Goal: Obtain resource: Download file/media

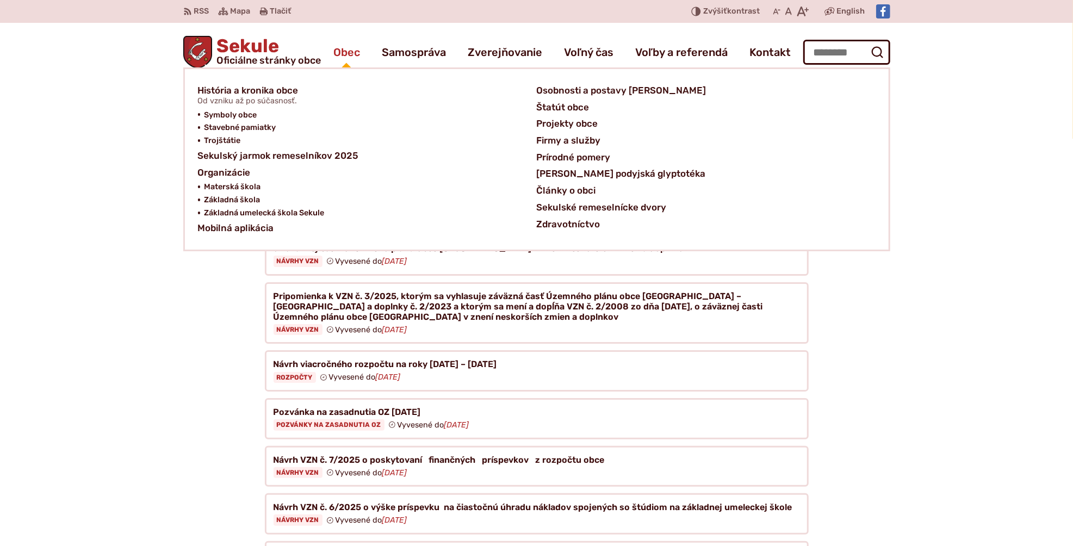
click at [336, 51] on span "Obec" at bounding box center [346, 52] width 27 height 30
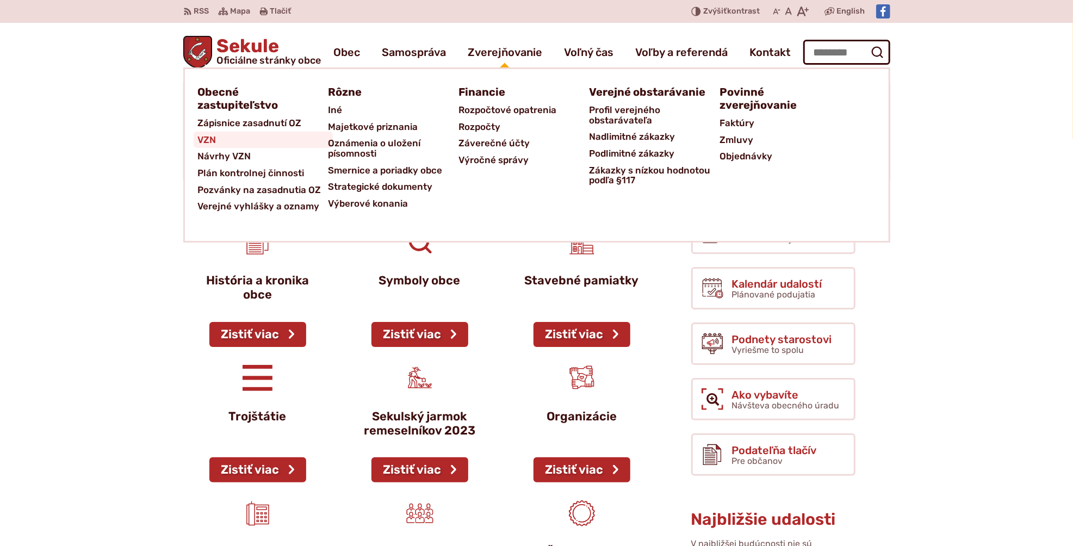
click at [206, 142] on span "VZN" at bounding box center [207, 140] width 18 height 17
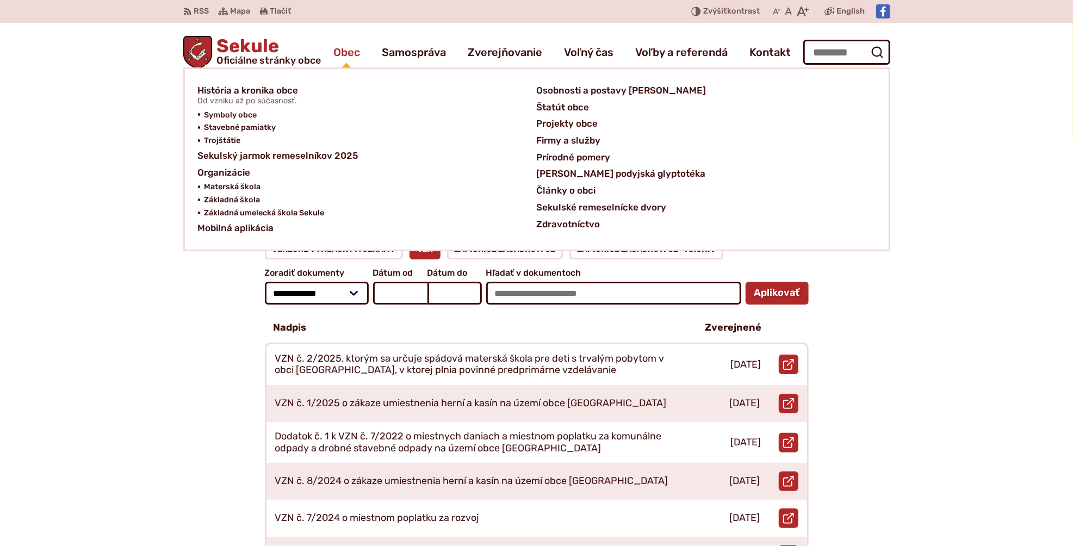
click at [333, 49] on span "Obec" at bounding box center [346, 52] width 27 height 30
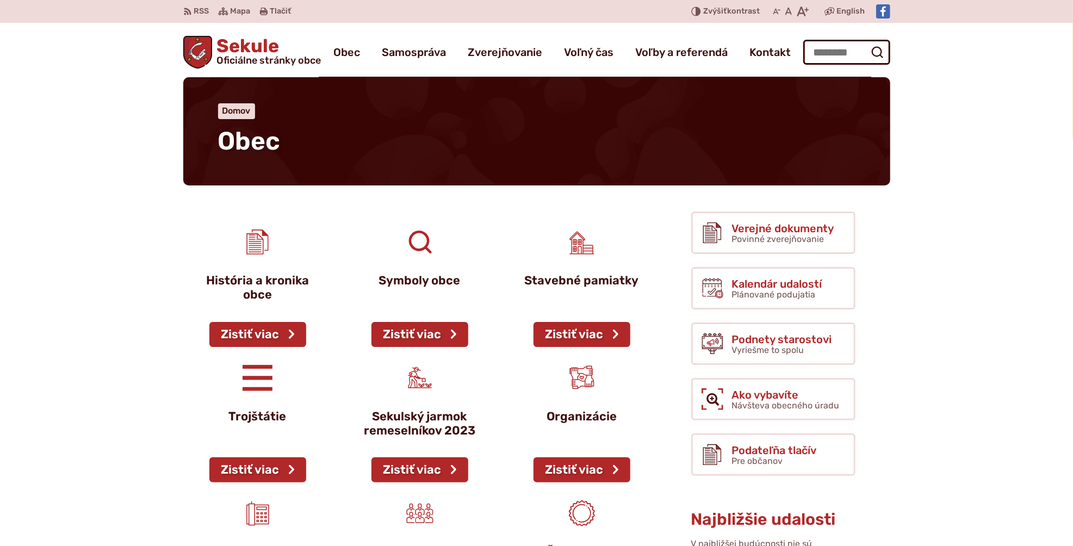
click at [246, 58] on span "Oficiálne stránky obce" at bounding box center [268, 60] width 104 height 10
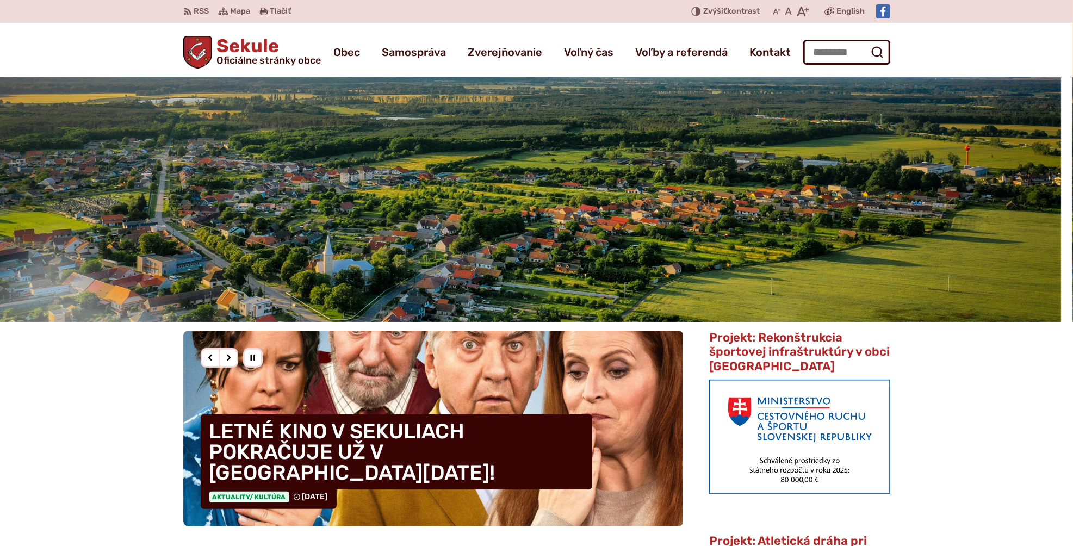
click at [247, 53] on h1 "Sekule Oficiálne stránky obce" at bounding box center [266, 51] width 109 height 28
click at [215, 42] on h1 "Sekule Oficiálne stránky obce" at bounding box center [266, 51] width 109 height 28
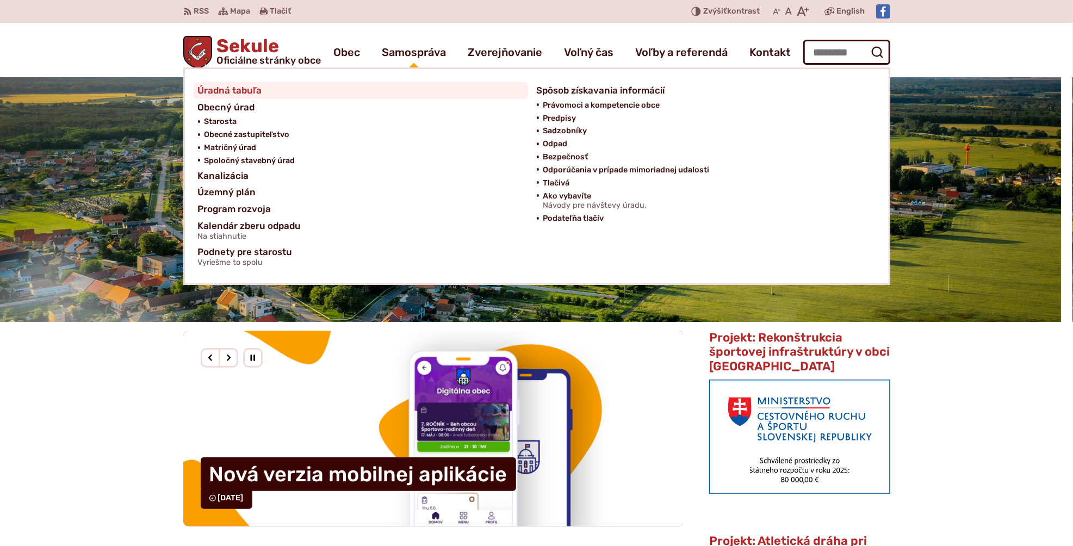
click at [238, 88] on span "Úradná tabuľa" at bounding box center [230, 90] width 64 height 17
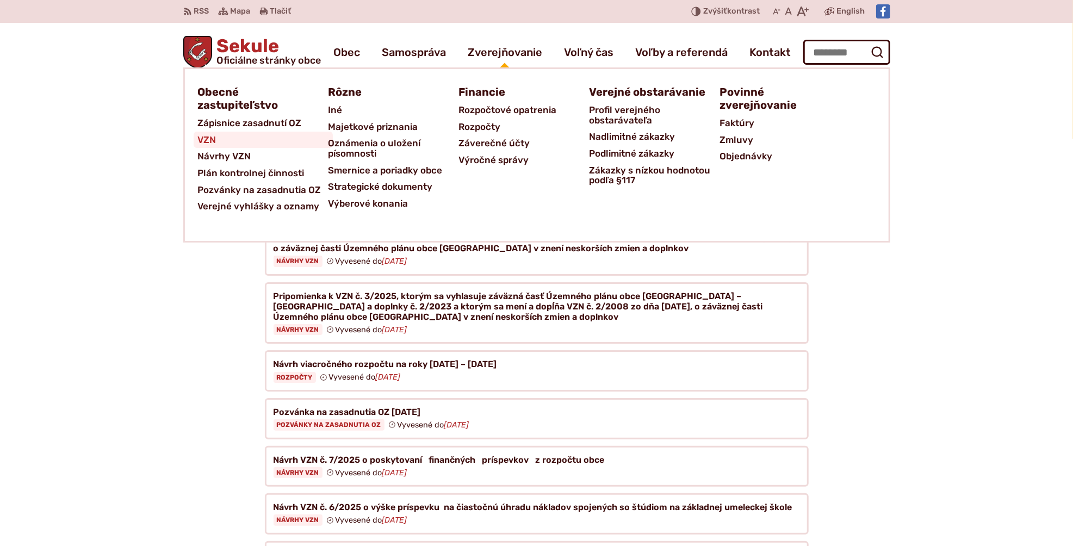
click at [202, 140] on span "VZN" at bounding box center [207, 140] width 18 height 17
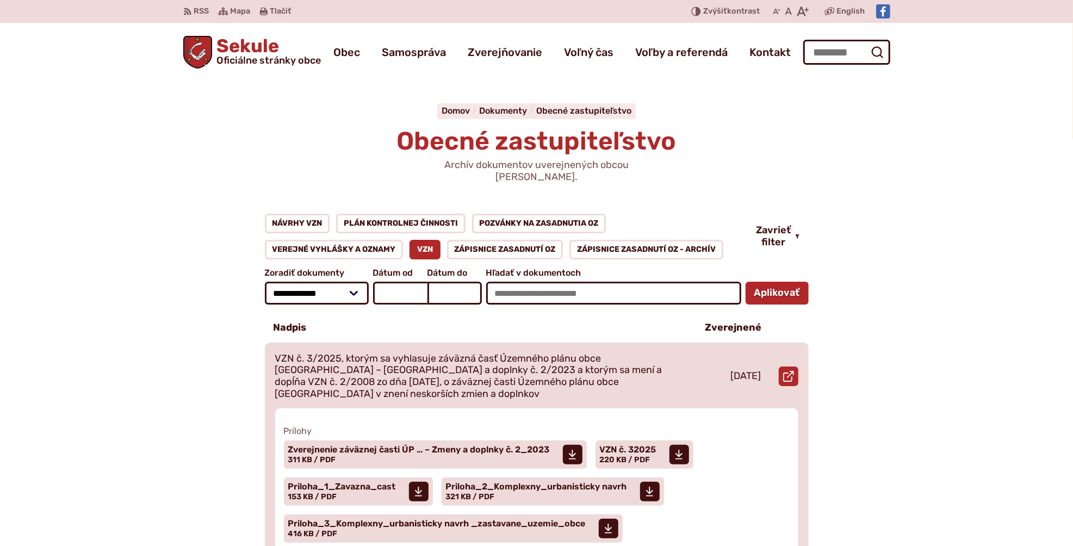
click at [430, 353] on p "VZN č. 3/2025, ktorým sa vyhlasuje záväzná časť Územného plánu obce Sekule – Zm…" at bounding box center [477, 376] width 405 height 47
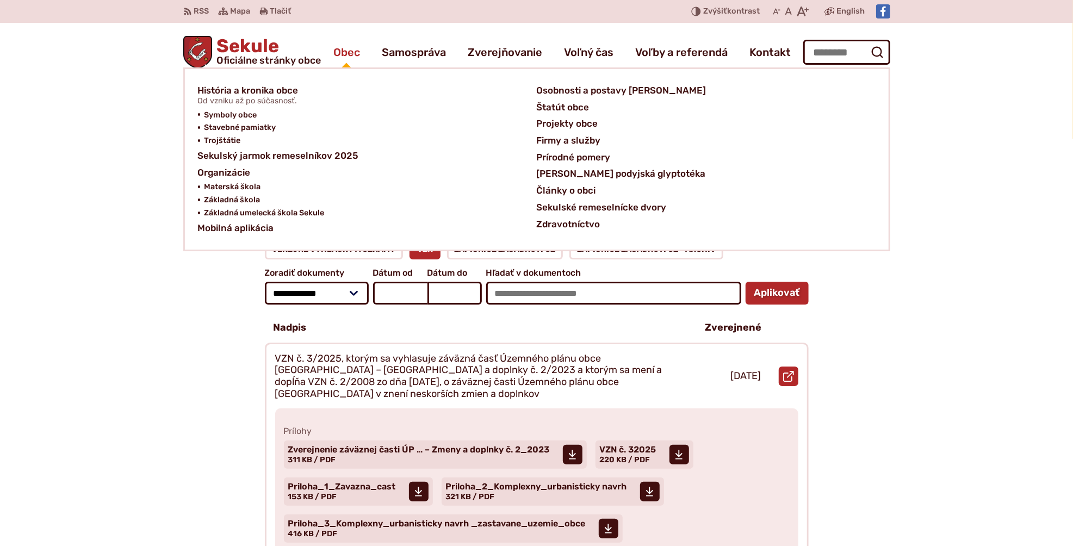
click at [346, 49] on span "Obec" at bounding box center [346, 52] width 27 height 30
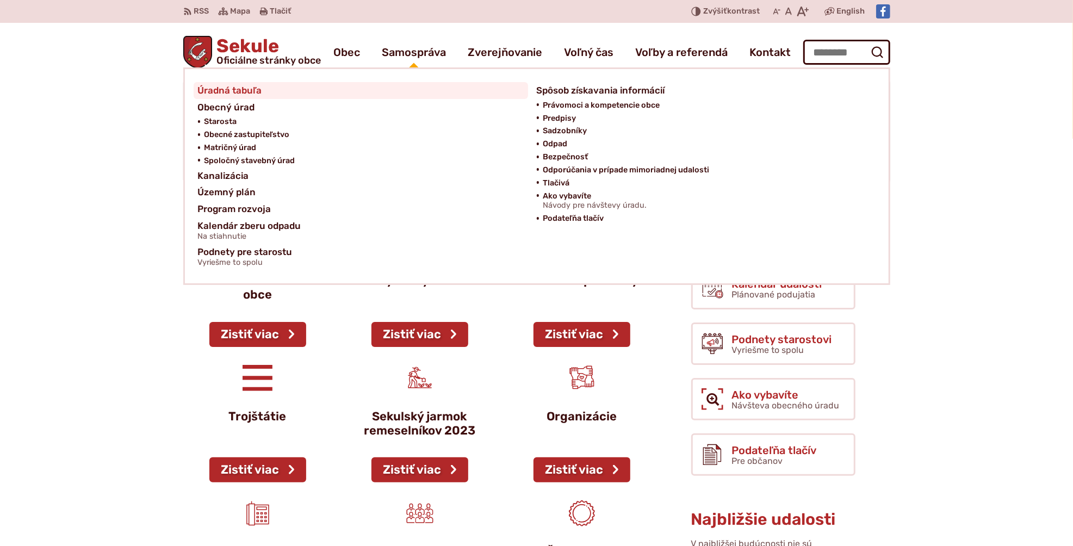
click at [246, 86] on span "Úradná tabuľa" at bounding box center [230, 90] width 64 height 17
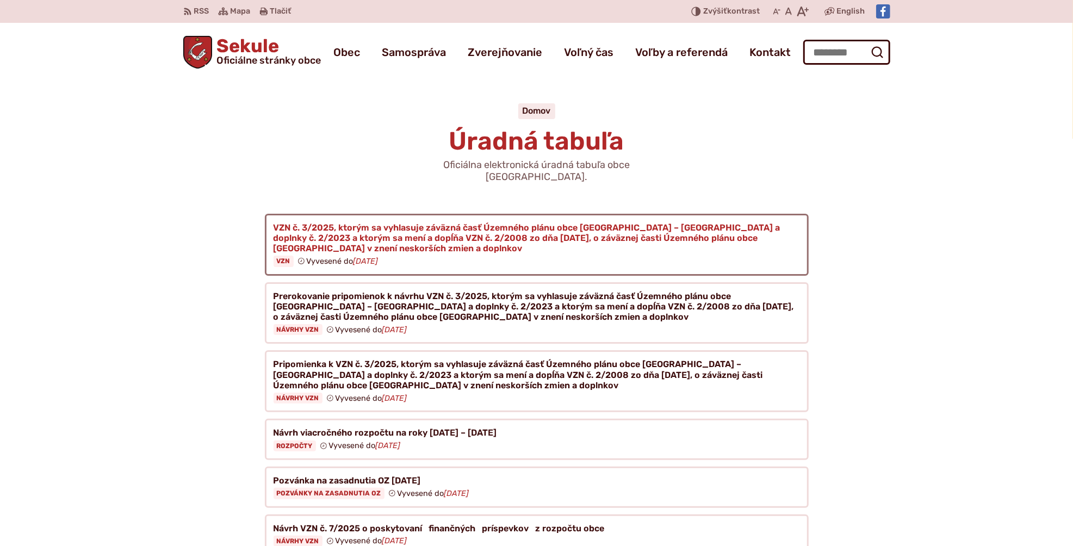
click at [401, 224] on figure at bounding box center [537, 245] width 544 height 62
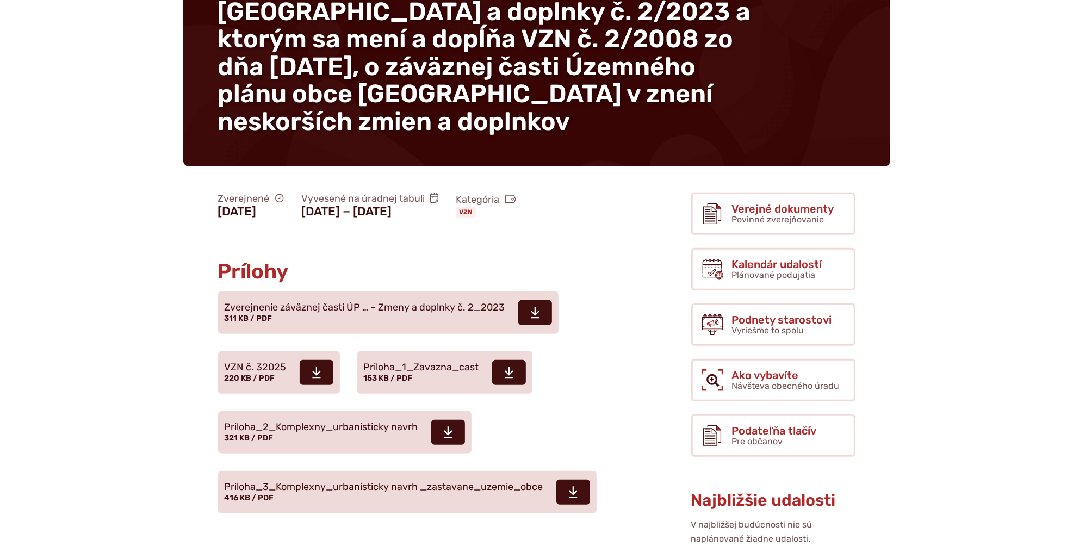
scroll to position [218, 0]
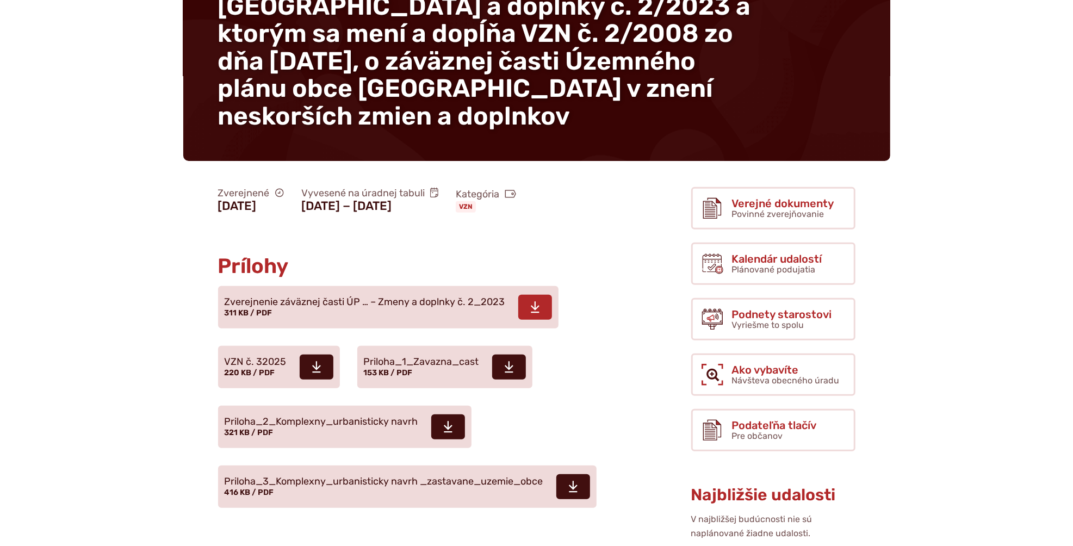
click at [282, 297] on span "Zverejnenie záväznej časti ÚP … – Zmeny a doplnky č. 2_2023" at bounding box center [365, 302] width 281 height 11
click at [314, 361] on icon at bounding box center [317, 367] width 10 height 13
click at [513, 355] on span at bounding box center [509, 367] width 34 height 25
click at [455, 414] on span at bounding box center [448, 426] width 34 height 25
click at [582, 474] on span at bounding box center [573, 486] width 34 height 25
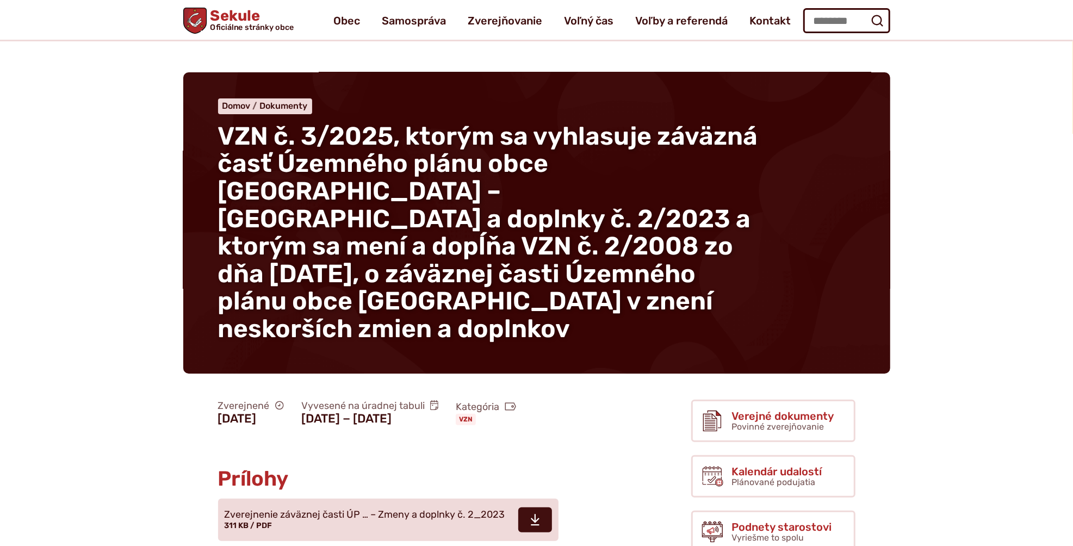
scroll to position [0, 0]
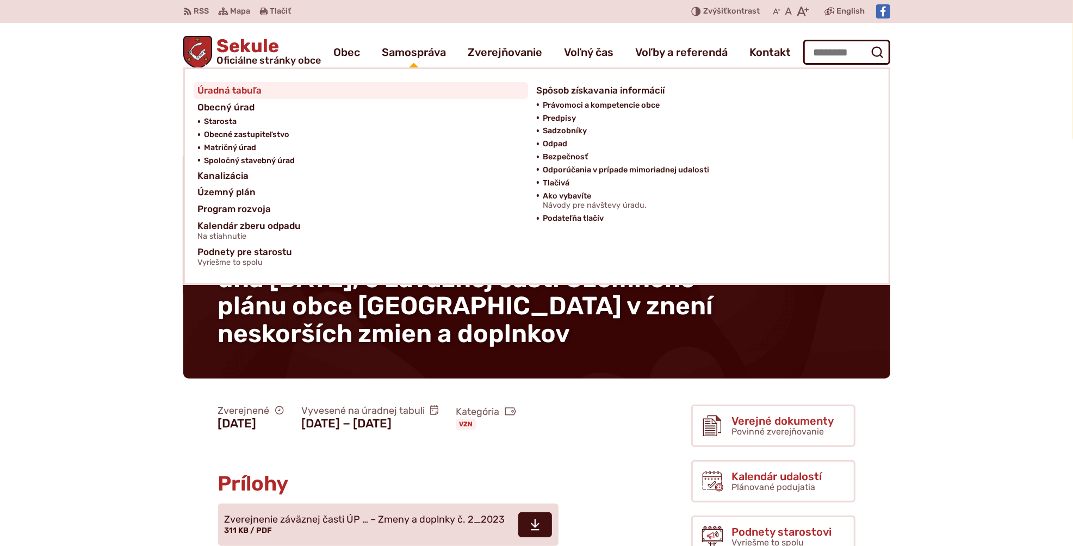
click at [246, 92] on span "Úradná tabuľa" at bounding box center [230, 90] width 64 height 17
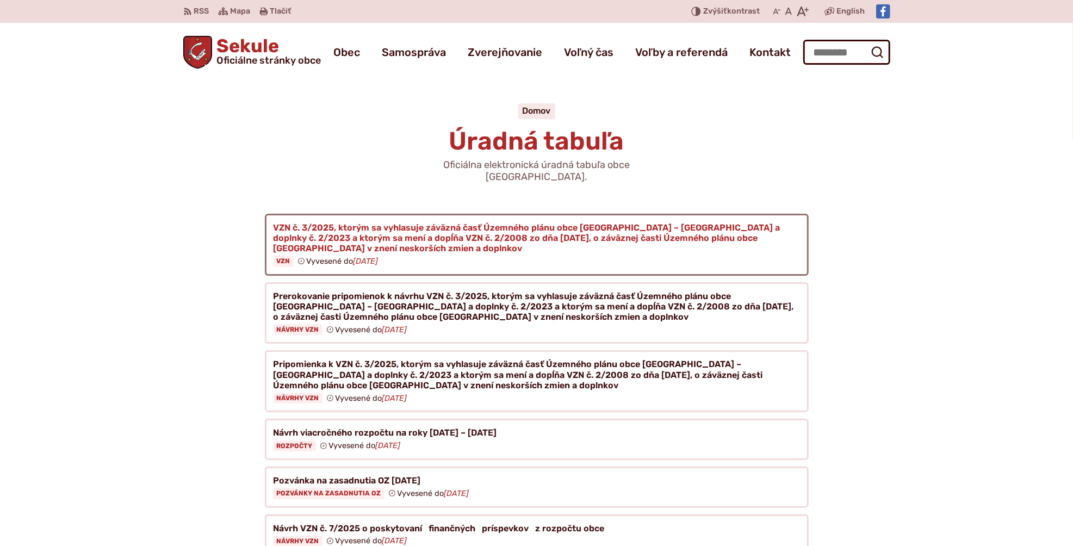
click at [426, 226] on figure at bounding box center [537, 245] width 544 height 62
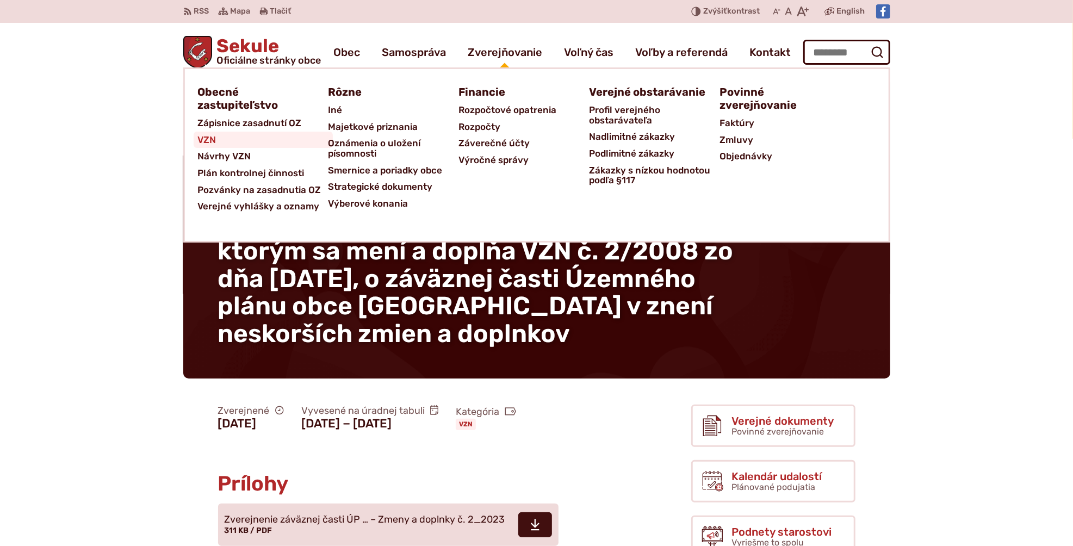
click at [199, 141] on span "VZN" at bounding box center [207, 140] width 18 height 17
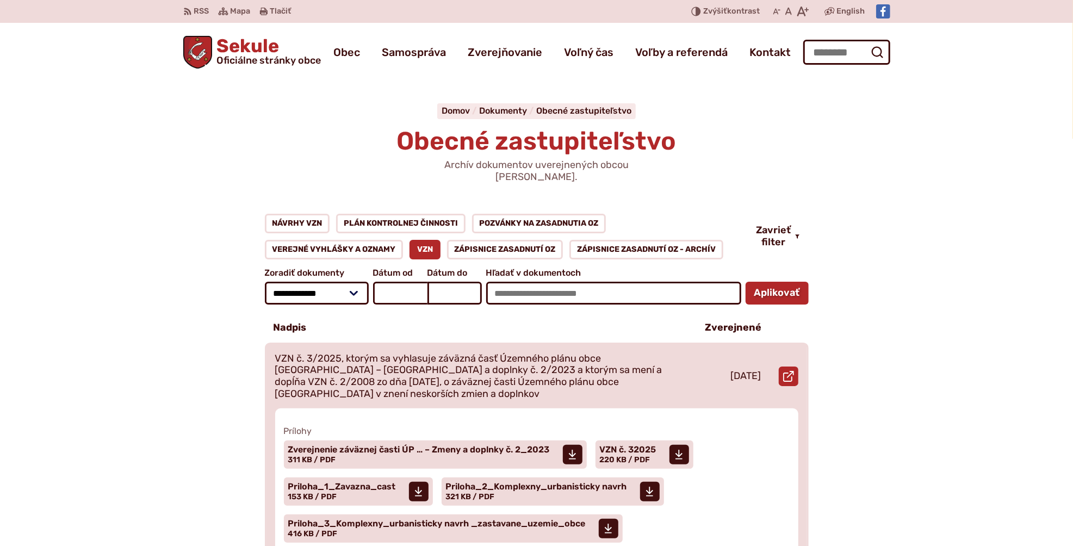
click at [412, 357] on p "VZN č. 3/2025, ktorým sa vyhlasuje záväzná časť Územného plánu obce [GEOGRAPHIC…" at bounding box center [477, 376] width 405 height 47
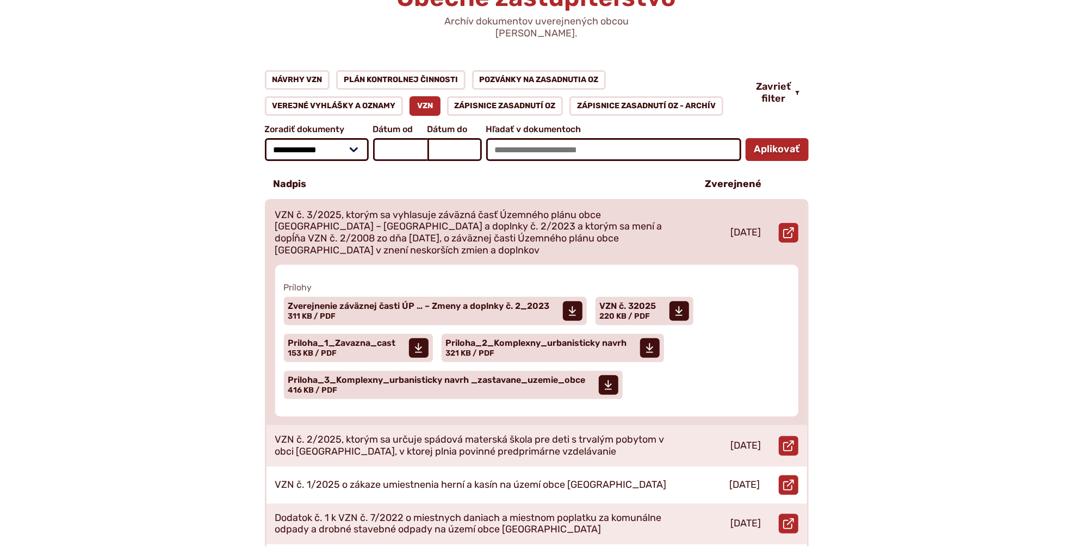
scroll to position [145, 0]
click at [468, 301] on span "Zverejnenie záväznej časti ÚP … – Zmeny a doplnky č. 2_2023" at bounding box center [419, 305] width 262 height 9
